Goal: Information Seeking & Learning: Check status

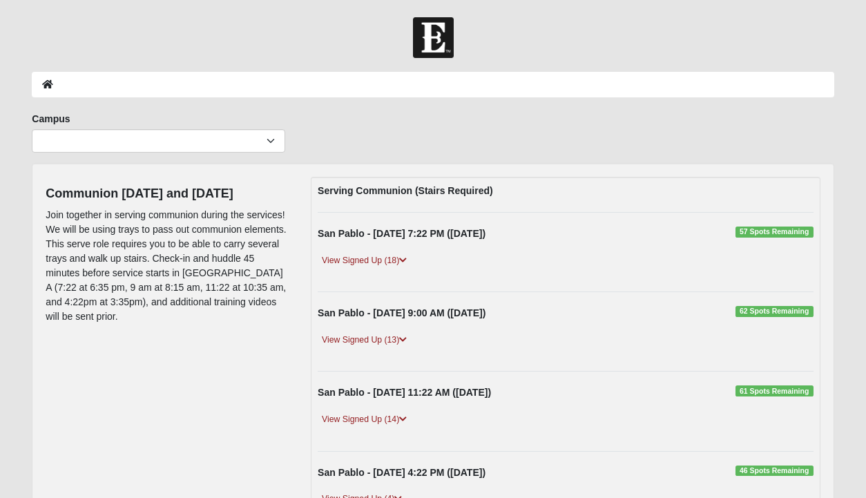
scroll to position [93, 0]
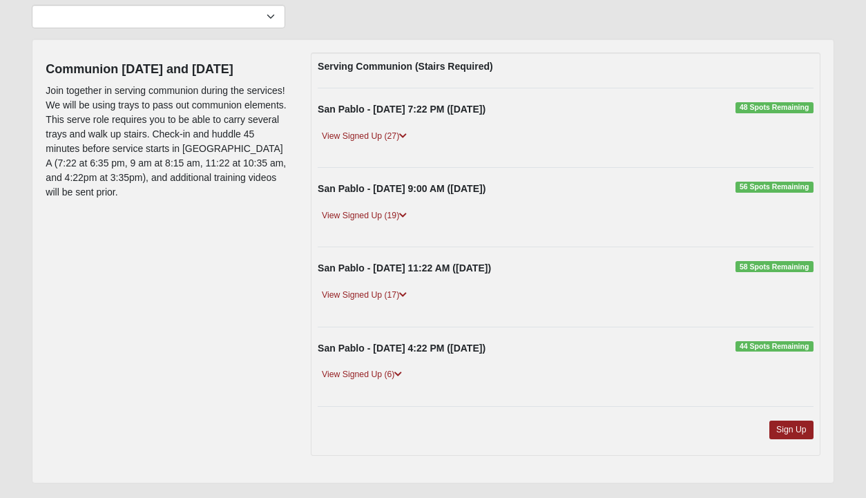
scroll to position [160, 0]
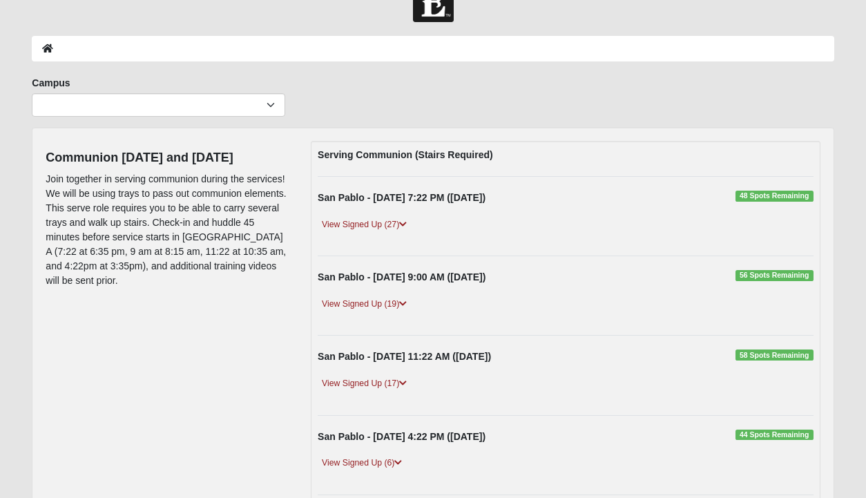
scroll to position [70, 0]
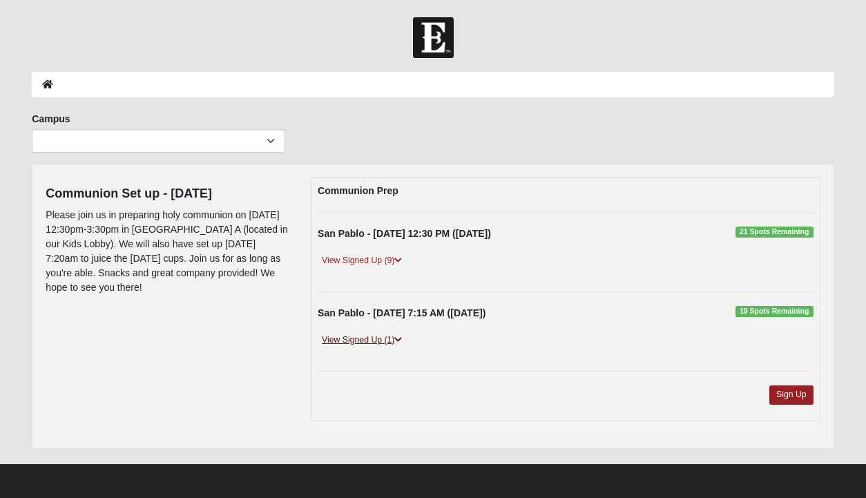
click at [368, 334] on link "View Signed Up (1)" at bounding box center [362, 340] width 88 height 15
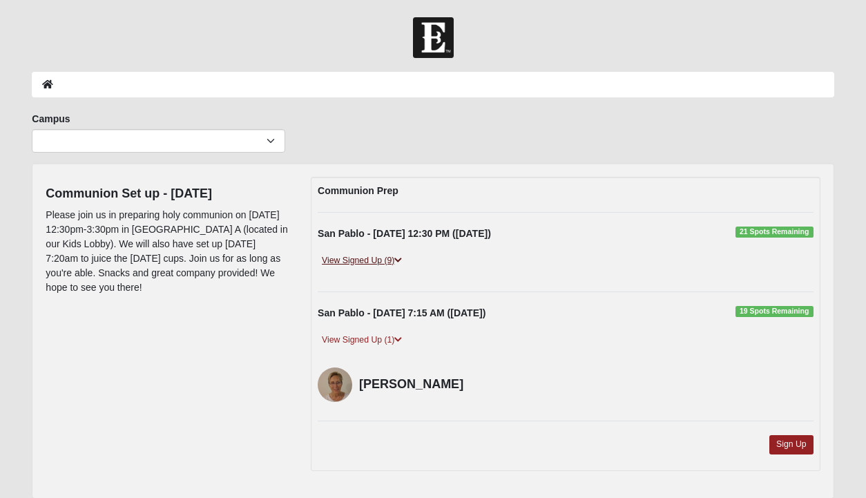
click at [377, 260] on link "View Signed Up (9)" at bounding box center [362, 261] width 88 height 15
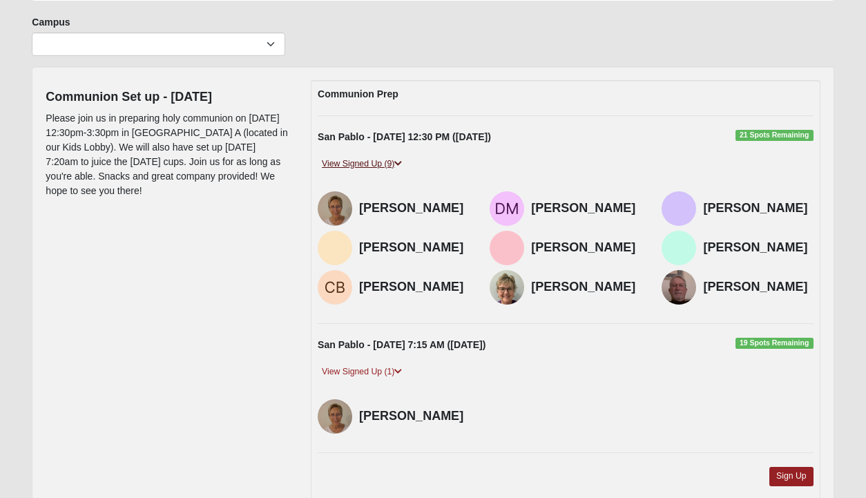
scroll to position [102, 0]
